Goal: Information Seeking & Learning: Learn about a topic

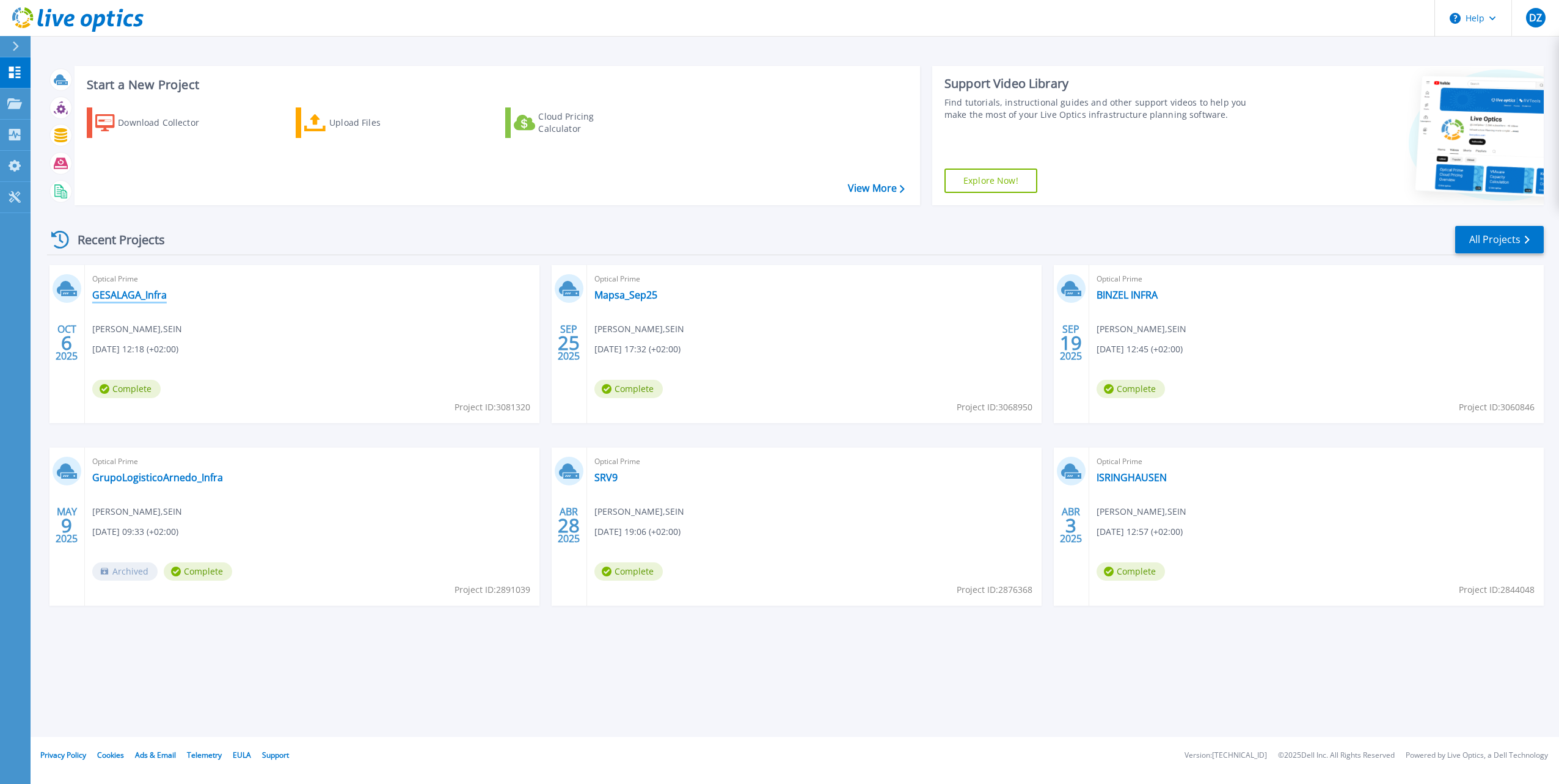
click at [115, 297] on link "GESALAGA_Infra" at bounding box center [129, 295] width 75 height 12
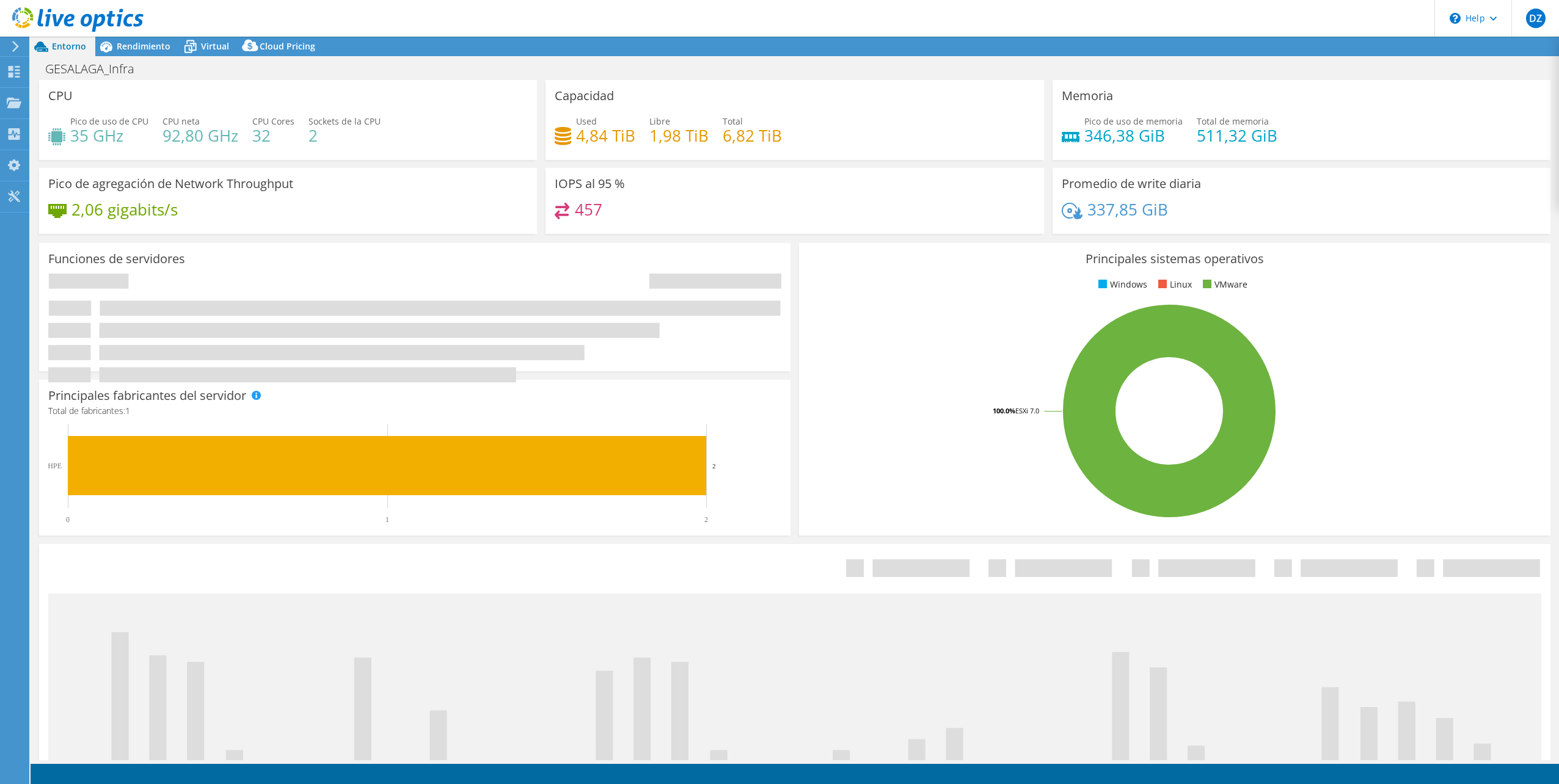
select select "USD"
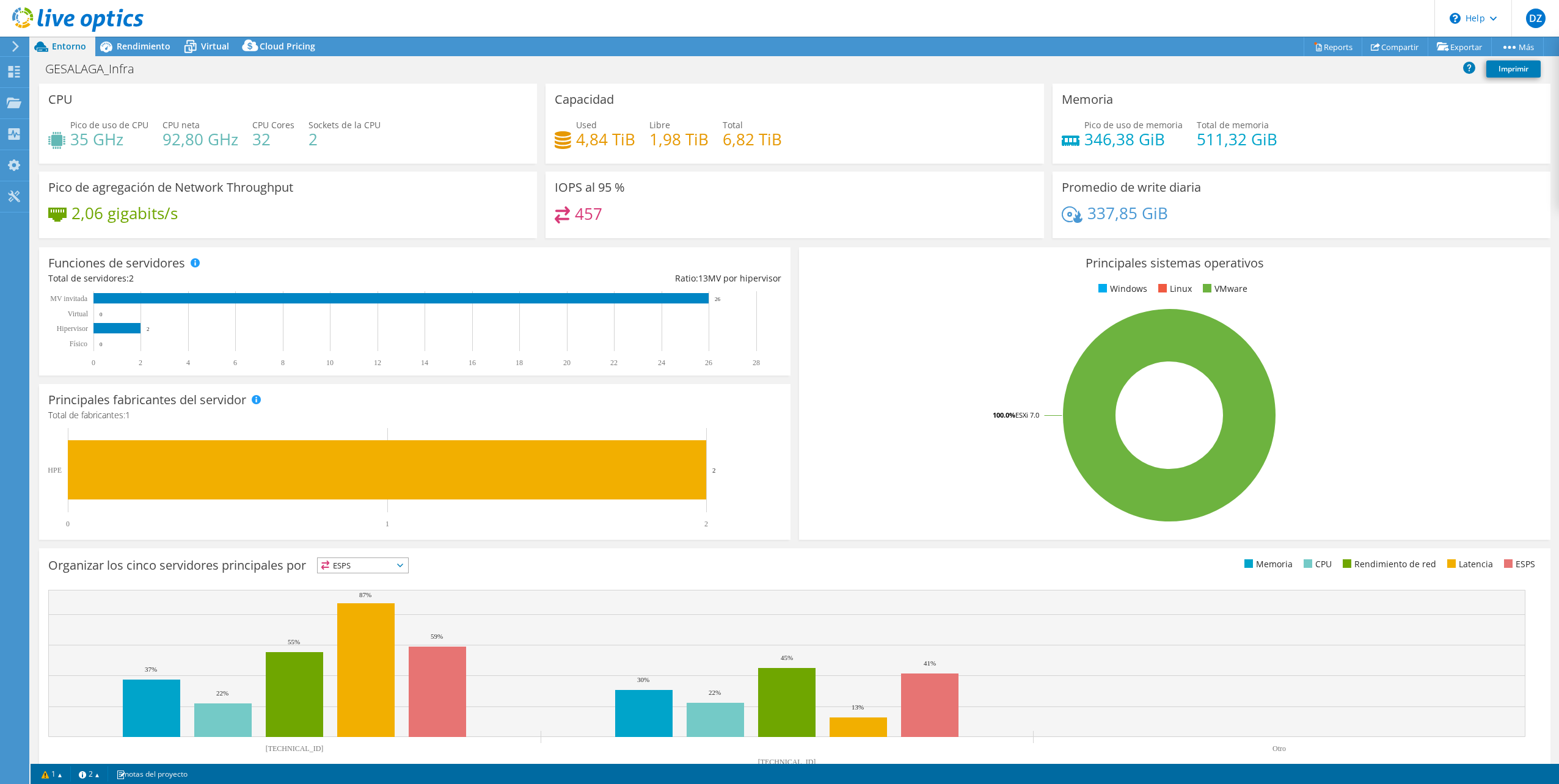
click at [199, 44] on icon at bounding box center [190, 47] width 22 height 22
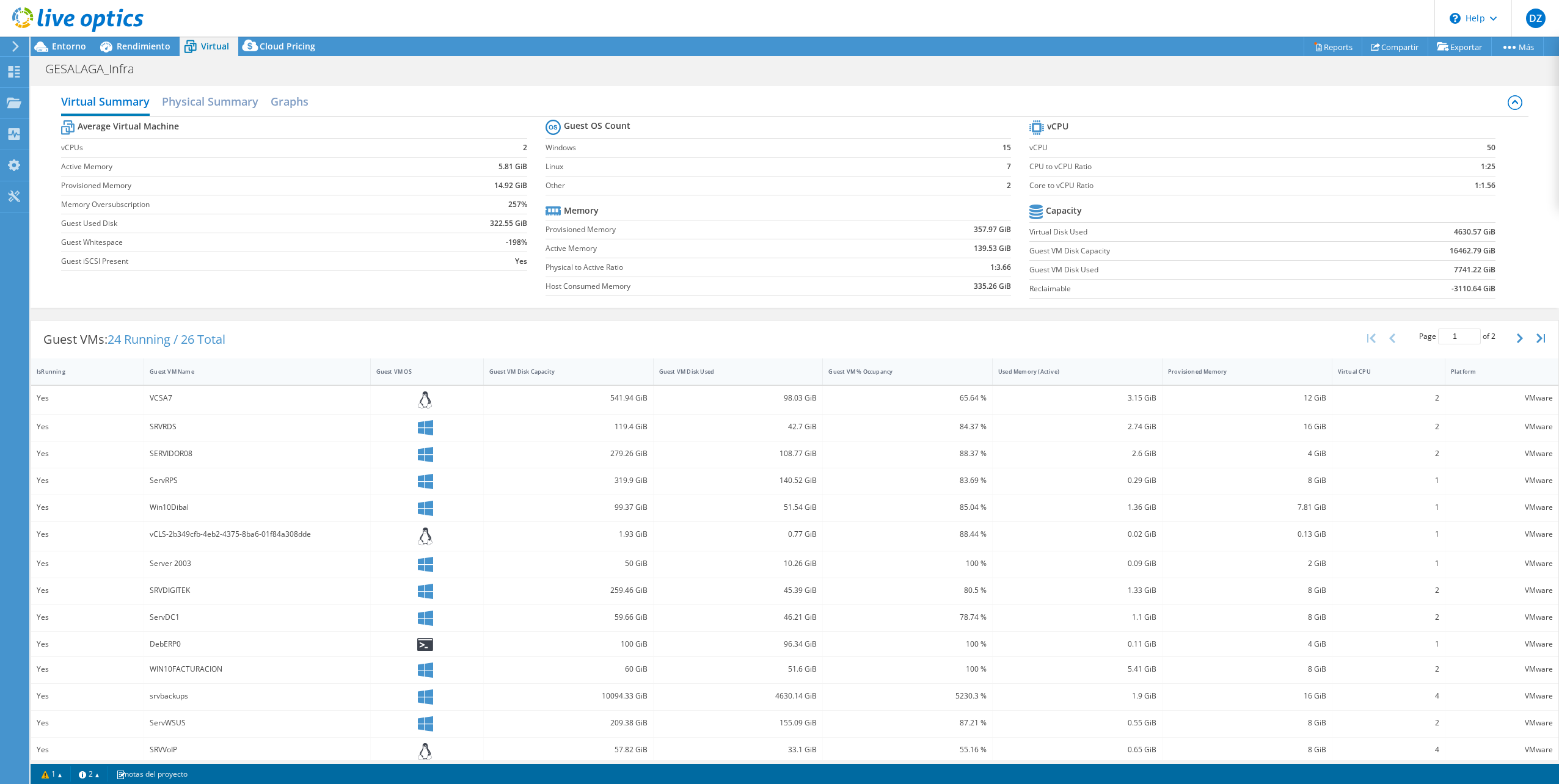
click at [393, 369] on div "Guest VM OS" at bounding box center [420, 371] width 87 height 8
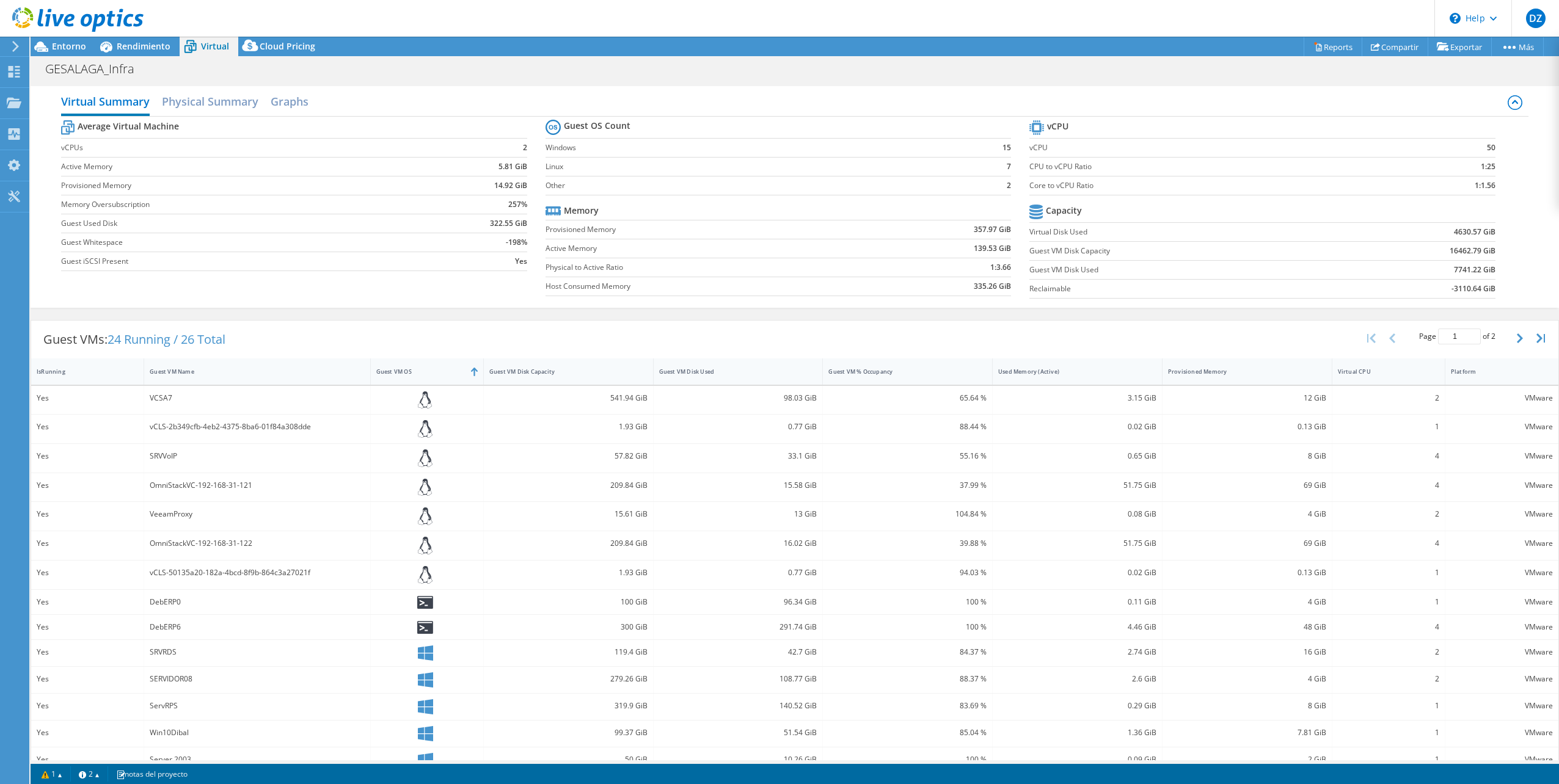
click at [171, 369] on div "Guest VM Name" at bounding box center [249, 371] width 200 height 8
click at [169, 741] on div "ServWSUS" at bounding box center [256, 748] width 214 height 13
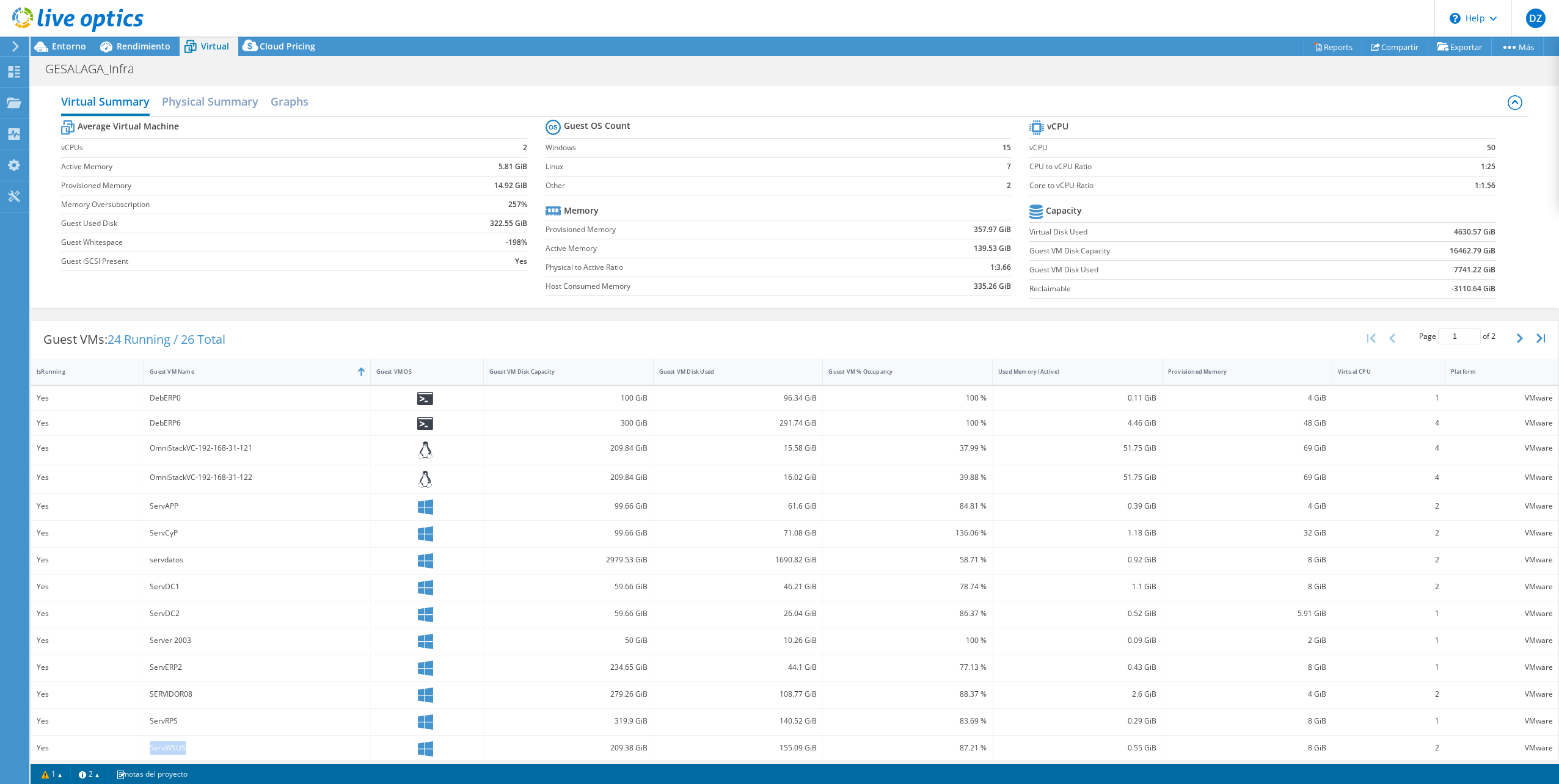
click at [169, 741] on div "ServWSUS" at bounding box center [256, 748] width 214 height 13
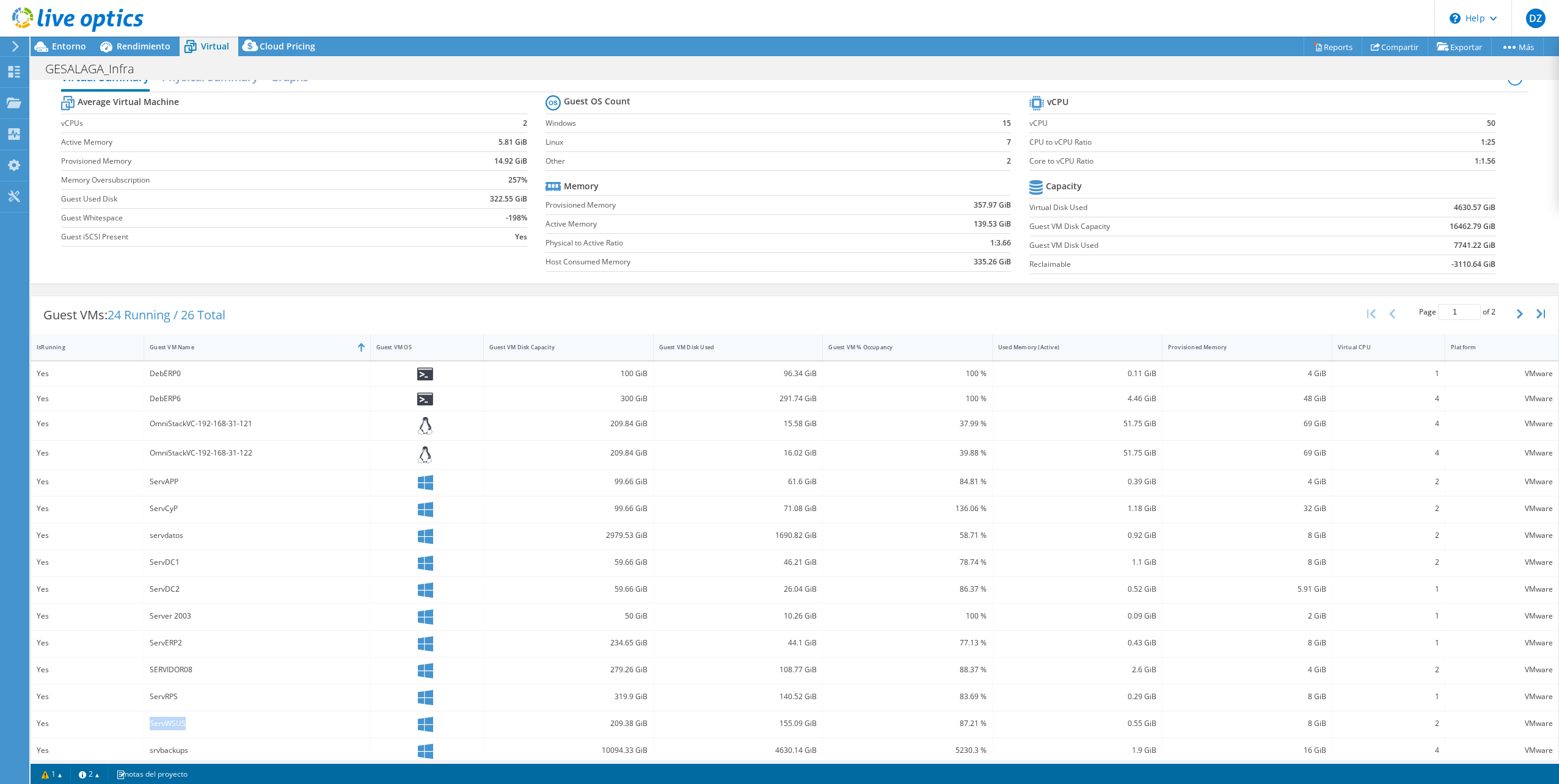
scroll to position [30, 0]
click at [171, 738] on div "srvbackups" at bounding box center [256, 744] width 214 height 13
click at [1517, 309] on icon "button" at bounding box center [1520, 309] width 6 height 10
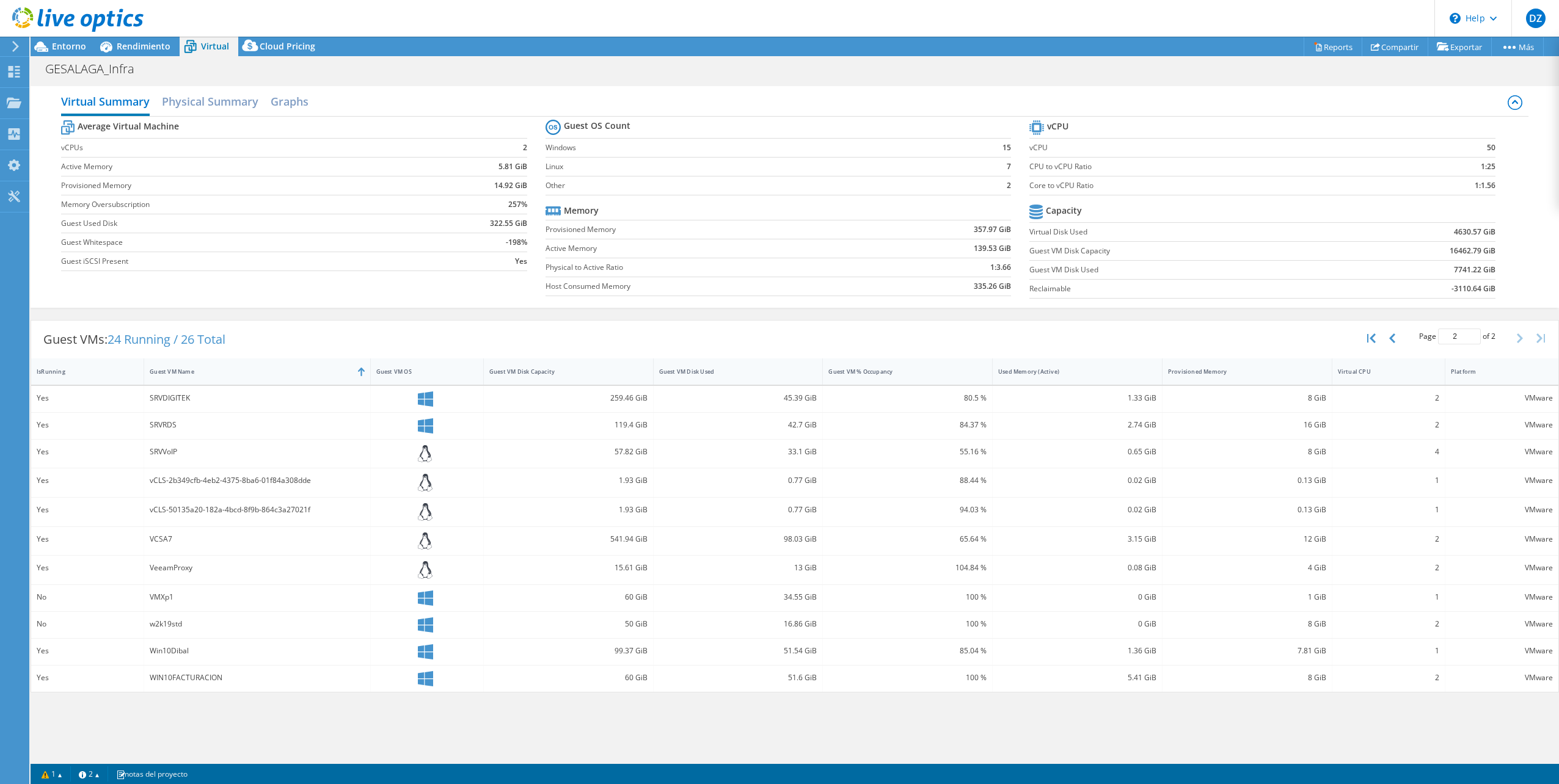
scroll to position [0, 0]
click at [165, 564] on div "VeeamProxy" at bounding box center [256, 568] width 214 height 13
drag, startPoint x: 165, startPoint y: 564, endPoint x: 159, endPoint y: 593, distance: 29.6
click at [159, 593] on div "VMXp1" at bounding box center [256, 597] width 214 height 13
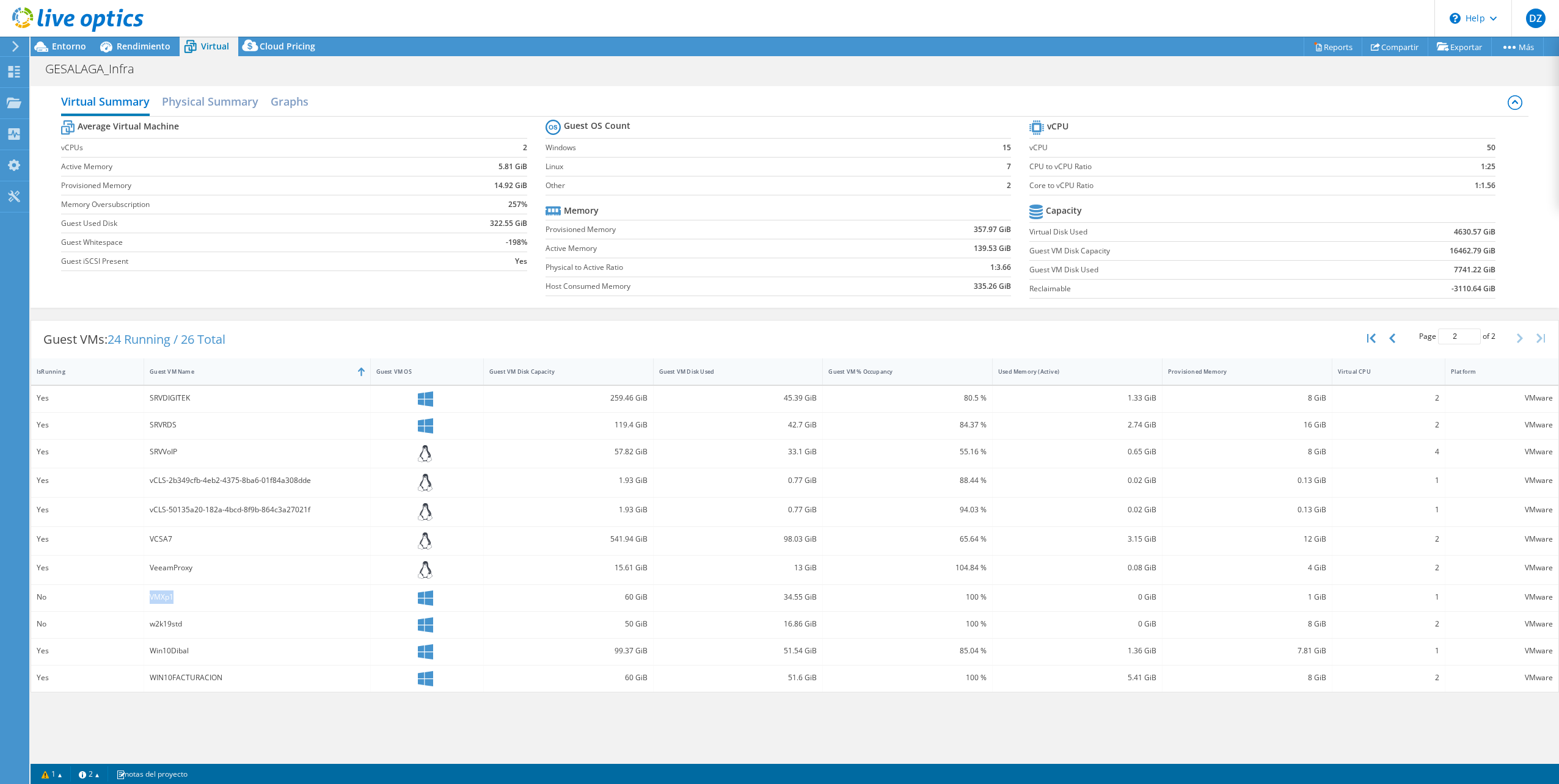
click at [159, 593] on div "VMXp1" at bounding box center [256, 597] width 214 height 13
drag, startPoint x: 159, startPoint y: 593, endPoint x: 181, endPoint y: 670, distance: 80.1
click at [181, 671] on div "WIN10FACTURACION" at bounding box center [256, 677] width 214 height 13
click at [1398, 336] on button "button" at bounding box center [1393, 338] width 21 height 23
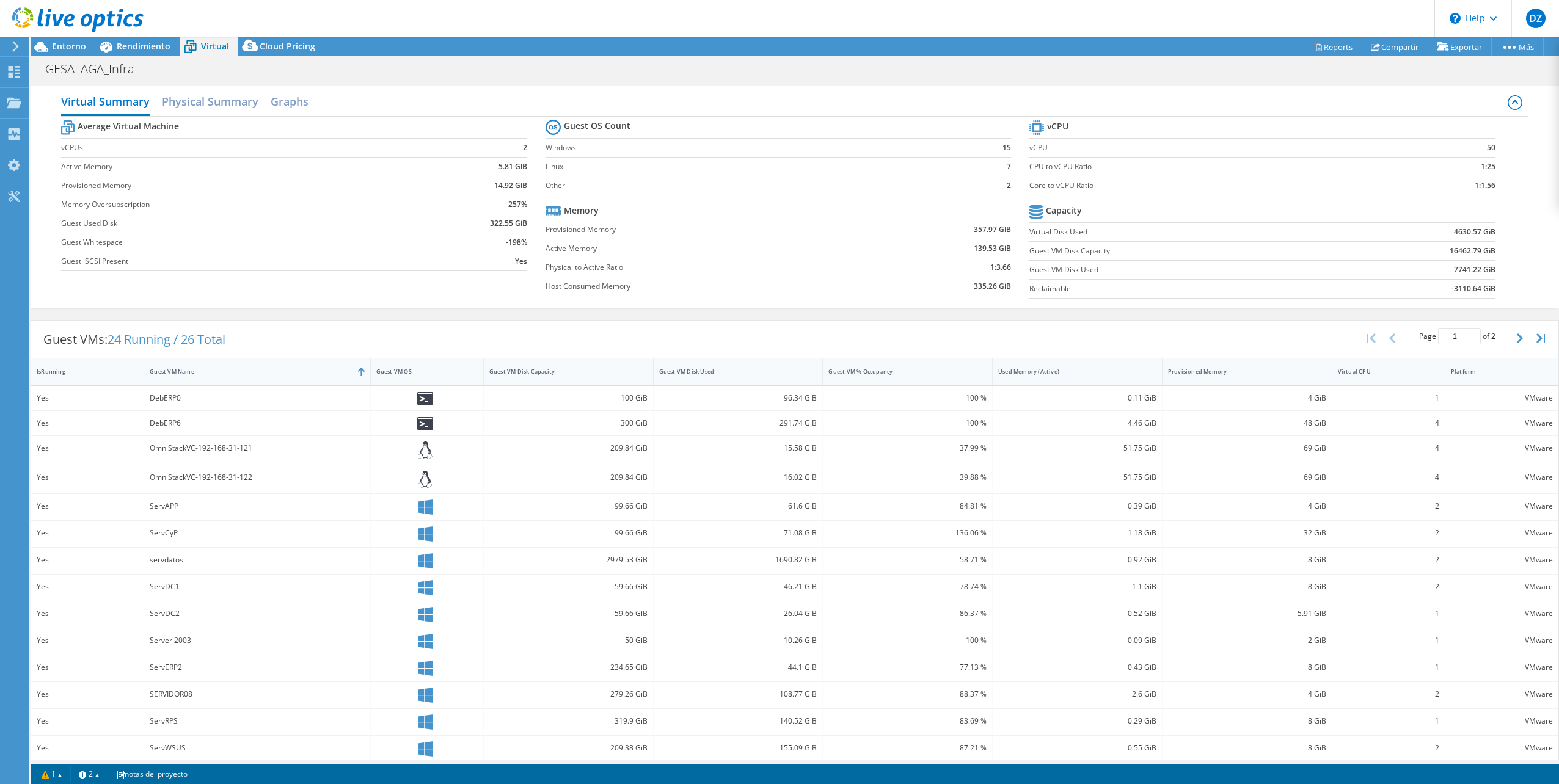
scroll to position [30, 0]
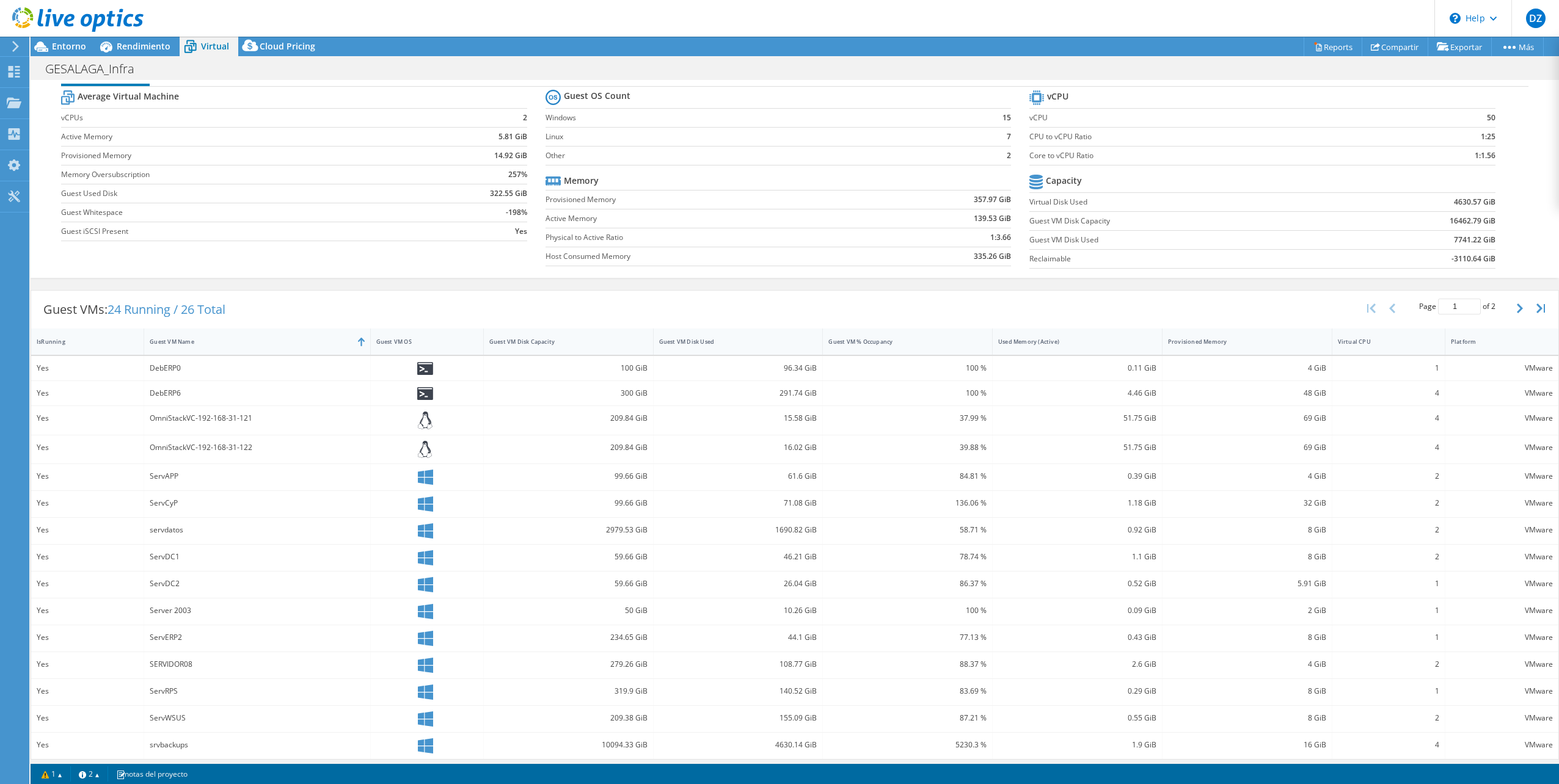
click at [178, 739] on div "srvbackups" at bounding box center [256, 744] width 214 height 13
drag, startPoint x: 1509, startPoint y: 307, endPoint x: 1371, endPoint y: 299, distance: 138.2
click at [1517, 306] on icon "button" at bounding box center [1520, 309] width 6 height 10
type input "2"
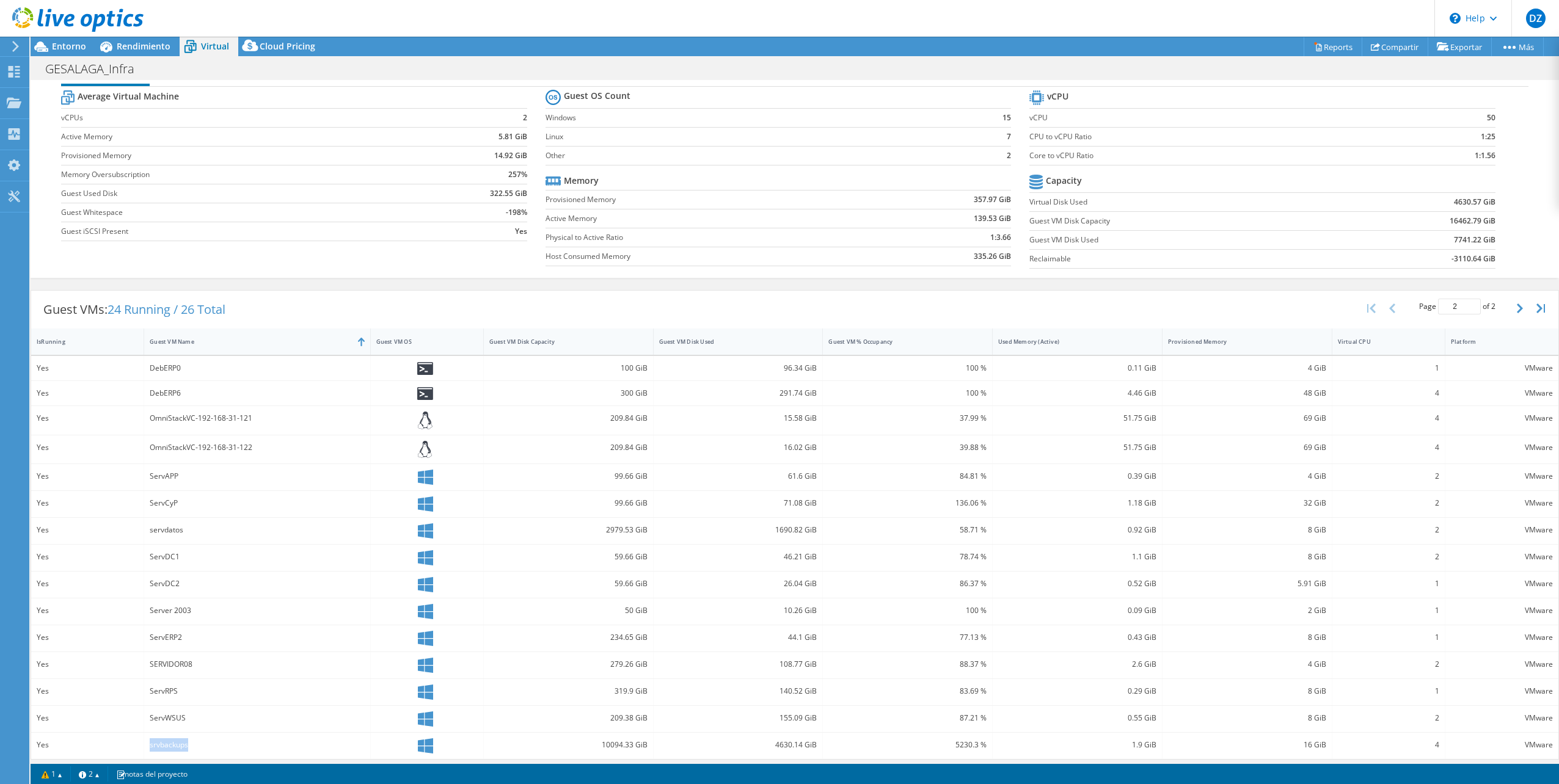
scroll to position [0, 0]
